Goal: Find specific page/section

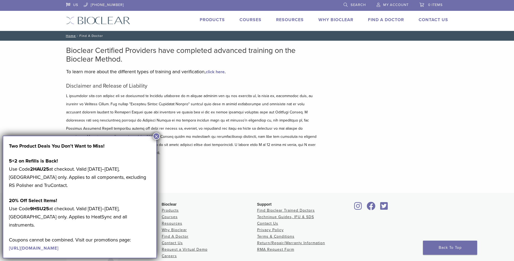
click at [154, 134] on button "×" at bounding box center [156, 136] width 7 height 7
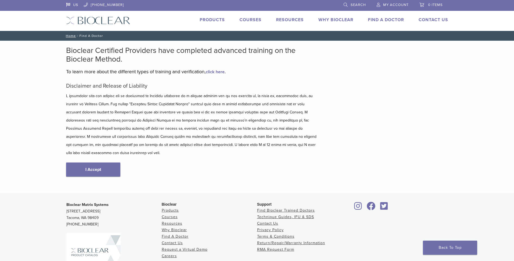
click at [390, 19] on link "Find A Doctor" at bounding box center [386, 19] width 36 height 5
click at [386, 19] on link "Find A Doctor" at bounding box center [386, 19] width 36 height 5
click at [89, 151] on div "Disclaimer and Release of Liability I Accept" at bounding box center [192, 135] width 252 height 105
click at [95, 164] on link "I Accept" at bounding box center [93, 169] width 54 height 14
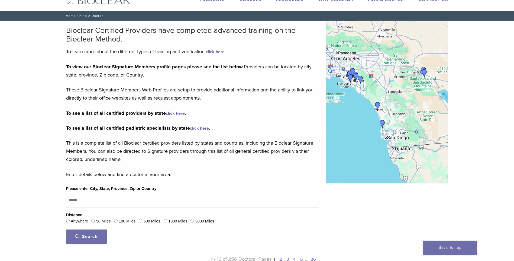
scroll to position [54, 0]
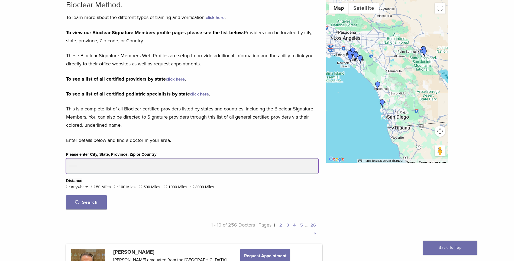
click at [86, 162] on input "Please enter City, State, Province, Zip or Country" at bounding box center [192, 165] width 252 height 15
type input "*****"
click at [66, 195] on button "Search" at bounding box center [86, 202] width 41 height 14
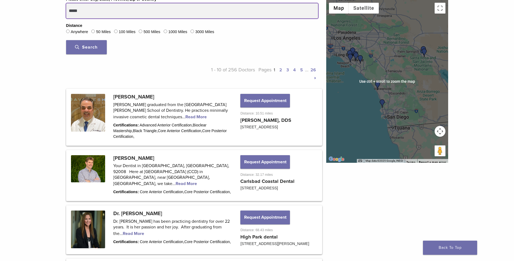
scroll to position [217, 0]
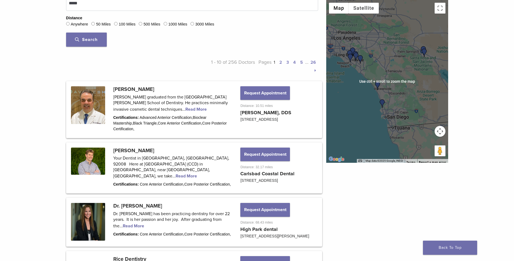
click at [394, 98] on div at bounding box center [387, 81] width 122 height 163
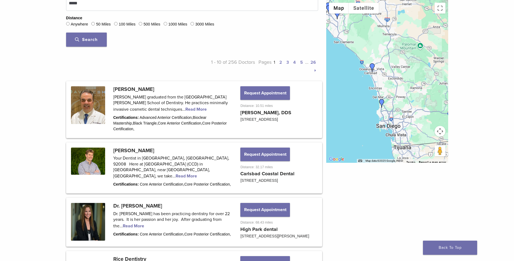
drag, startPoint x: 398, startPoint y: 120, endPoint x: 402, endPoint y: 113, distance: 8.8
click at [402, 113] on div at bounding box center [387, 81] width 122 height 163
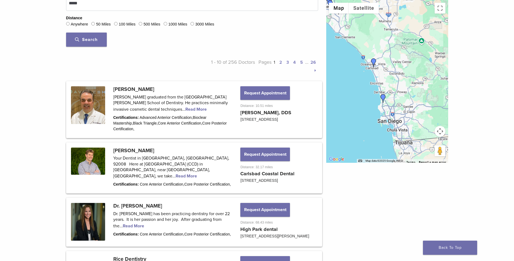
click at [375, 60] on img "Dr. Michael Thylin" at bounding box center [373, 62] width 9 height 9
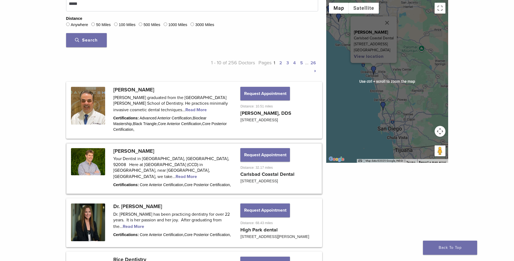
scroll to position [221, 0]
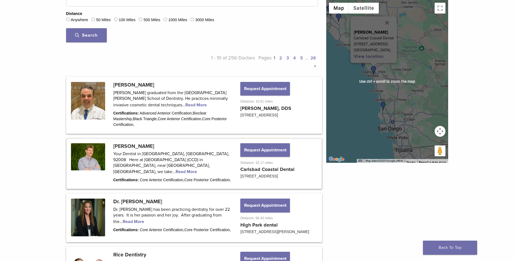
click at [410, 91] on div "To navigate, press the arrow keys. Dr. Michael Thylin Carlsbad Coastal Dental 3…" at bounding box center [387, 81] width 122 height 163
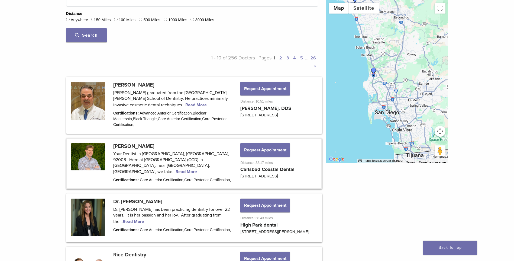
drag, startPoint x: 402, startPoint y: 127, endPoint x: 417, endPoint y: 79, distance: 50.3
click at [417, 79] on div "Dr. Michael Thylin Carlsbad Coastal Dental 3144 El Camino Real Ste 203 Carlsbad…" at bounding box center [387, 81] width 122 height 163
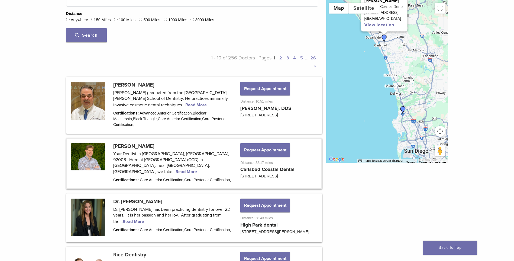
drag, startPoint x: 405, startPoint y: 60, endPoint x: 382, endPoint y: 56, distance: 23.0
click at [428, 91] on div "Dr. Michael Thylin Carlsbad Coastal Dental 3144 El Camino Real Ste 203 Carlsbad…" at bounding box center [387, 81] width 122 height 163
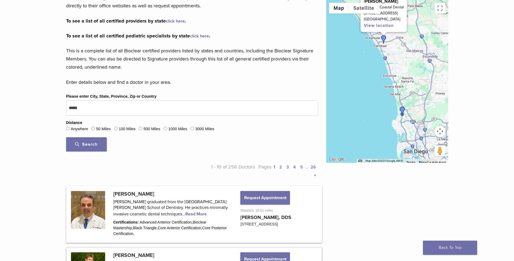
scroll to position [113, 0]
